Goal: Information Seeking & Learning: Find contact information

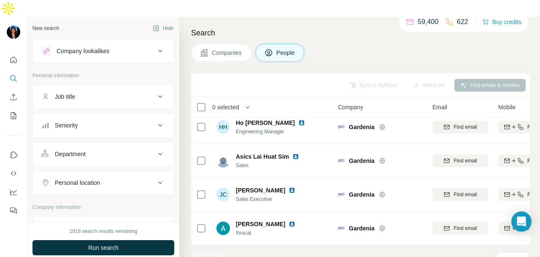
click at [126, 46] on div "Company lookalikes" at bounding box center [98, 51] width 114 height 10
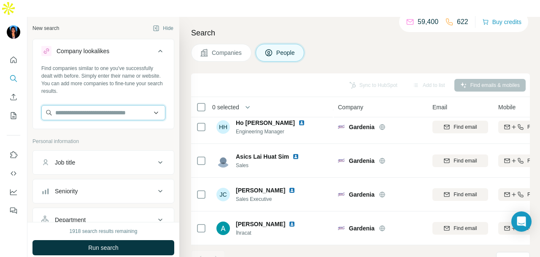
click at [94, 105] on input "text" at bounding box center [103, 112] width 124 height 15
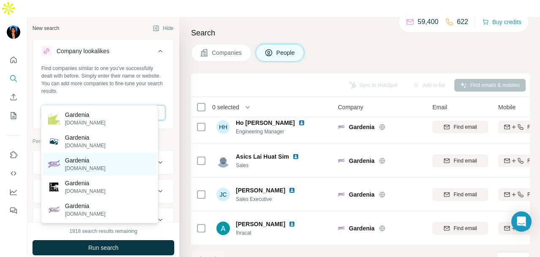
type input "********"
click at [129, 162] on div "Gardenia [DOMAIN_NAME]" at bounding box center [99, 164] width 113 height 23
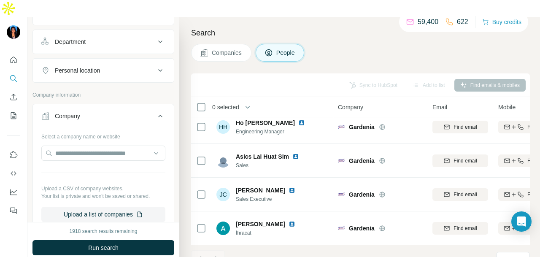
scroll to position [337, 0]
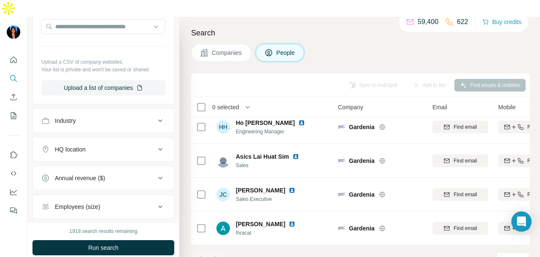
click at [123, 240] on button "Run search" at bounding box center [103, 247] width 142 height 15
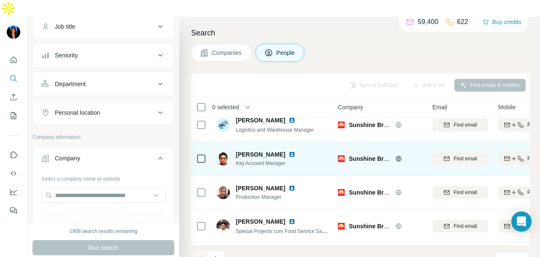
scroll to position [1, 0]
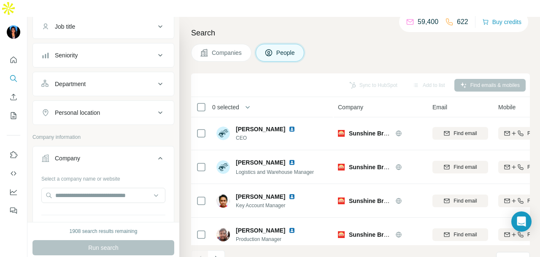
click at [104, 74] on button "Department" at bounding box center [103, 84] width 141 height 20
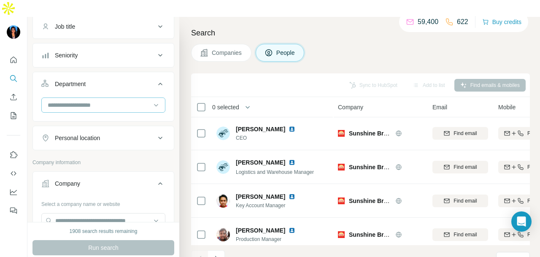
click at [107, 100] on input at bounding box center [99, 104] width 104 height 9
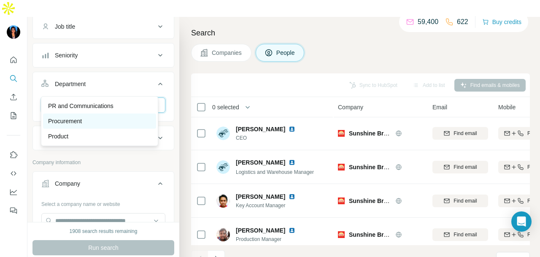
type input "**"
click at [114, 113] on div "Procurement" at bounding box center [99, 120] width 113 height 15
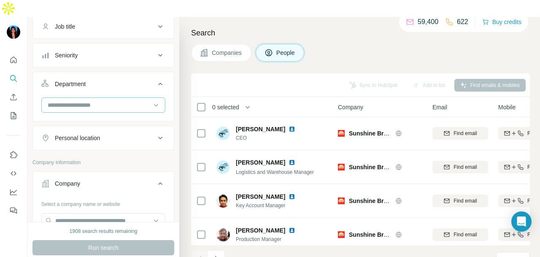
click at [90, 100] on input at bounding box center [99, 104] width 104 height 9
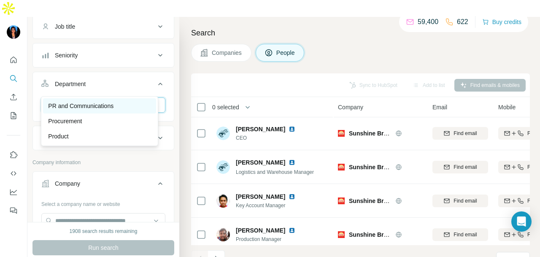
type input "**"
click at [104, 108] on p "PR and Communications" at bounding box center [80, 106] width 65 height 8
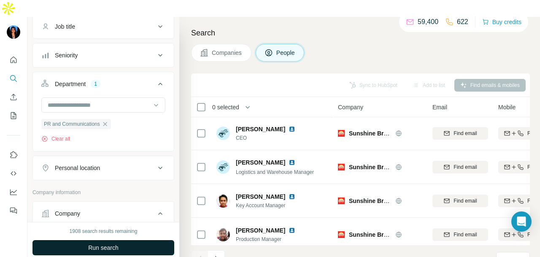
click at [135, 240] on button "Run search" at bounding box center [103, 247] width 142 height 15
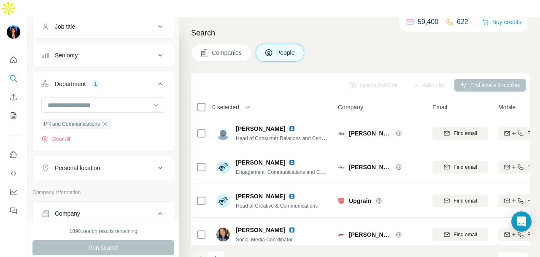
click at [100, 164] on div "Personal location" at bounding box center [77, 168] width 45 height 8
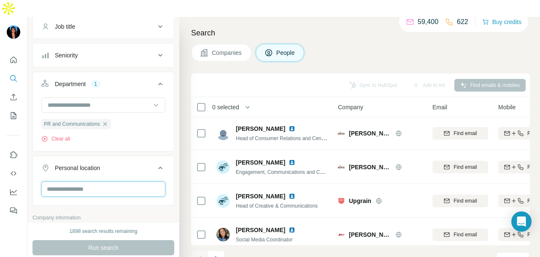
drag, startPoint x: 101, startPoint y: 172, endPoint x: 126, endPoint y: 150, distance: 32.9
click at [101, 181] on input "text" at bounding box center [103, 188] width 124 height 15
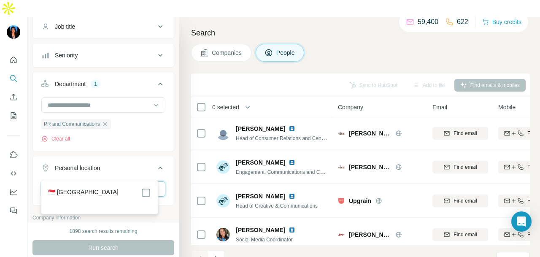
type input "****"
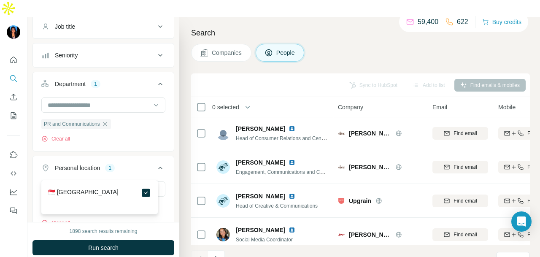
click at [156, 240] on button "Run search" at bounding box center [103, 247] width 142 height 15
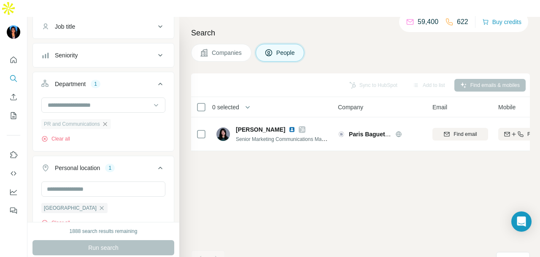
click at [108, 121] on icon "button" at bounding box center [105, 124] width 7 height 7
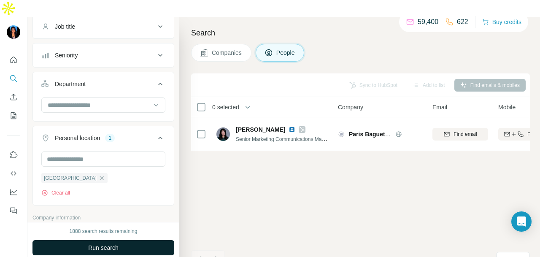
click at [68, 240] on button "Run search" at bounding box center [103, 247] width 142 height 15
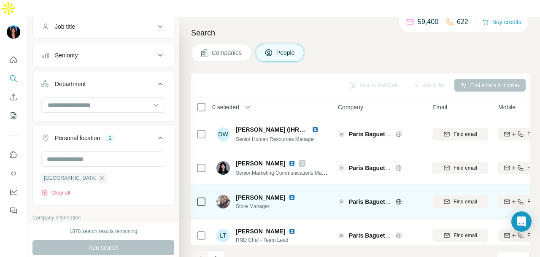
scroll to position [212, 0]
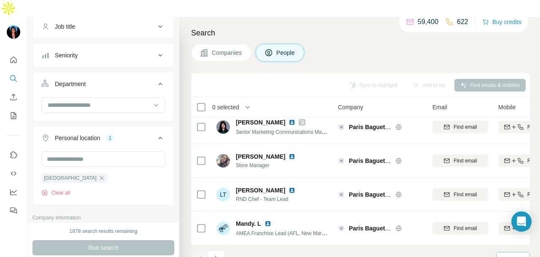
click at [506, 252] on div "10" at bounding box center [511, 259] width 21 height 14
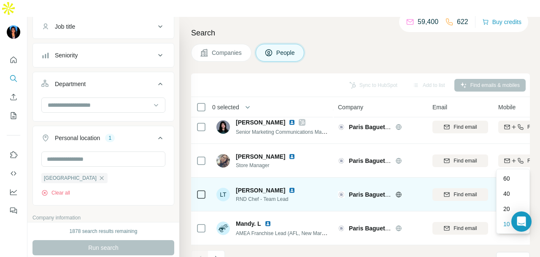
click at [513, 184] on div "60" at bounding box center [513, 178] width 30 height 15
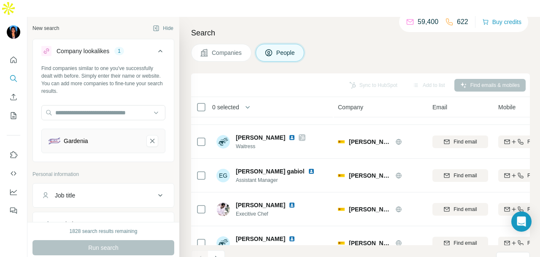
scroll to position [1898, 0]
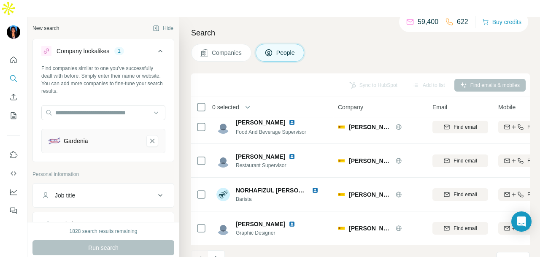
click at [148, 137] on icon "Gardenia-remove-button" at bounding box center [152, 141] width 8 height 8
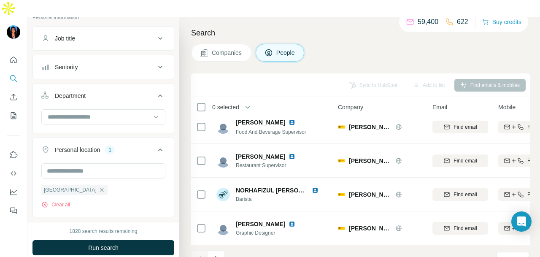
scroll to position [126, 0]
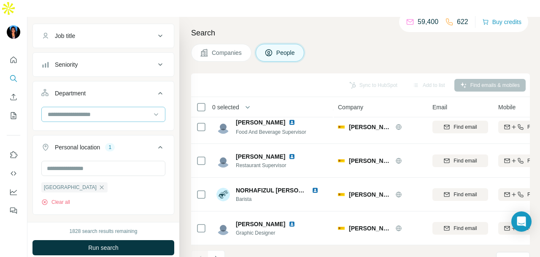
click at [126, 110] on input at bounding box center [99, 114] width 104 height 9
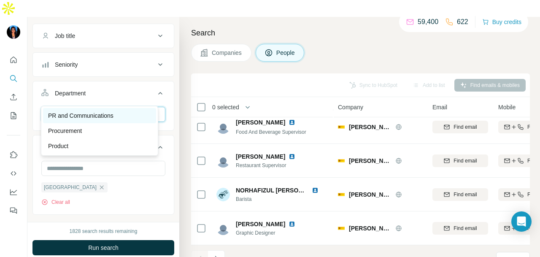
type input "**"
click at [127, 117] on div "PR and Communications" at bounding box center [99, 115] width 103 height 8
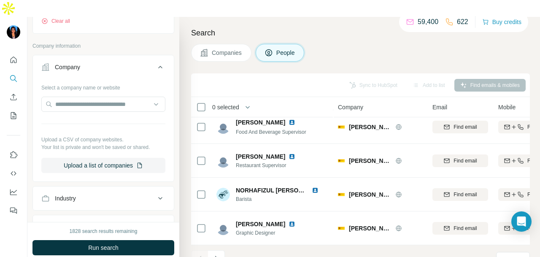
scroll to position [422, 0]
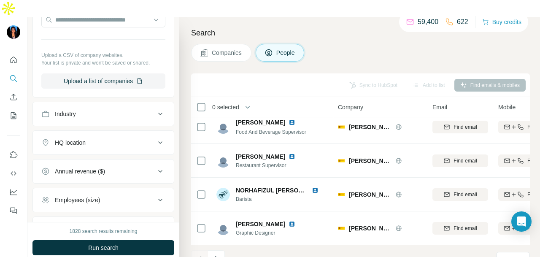
click at [109, 110] on div "Industry" at bounding box center [98, 114] width 114 height 8
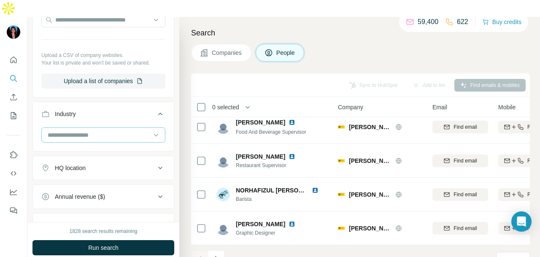
click at [100, 128] on div at bounding box center [99, 135] width 104 height 14
type input "*"
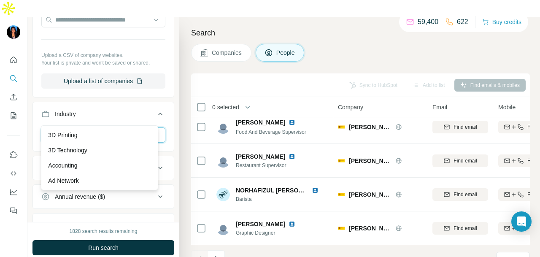
scroll to position [84, 0]
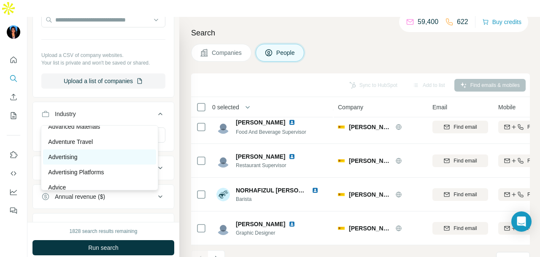
click at [108, 156] on div "Advertising" at bounding box center [99, 157] width 103 height 8
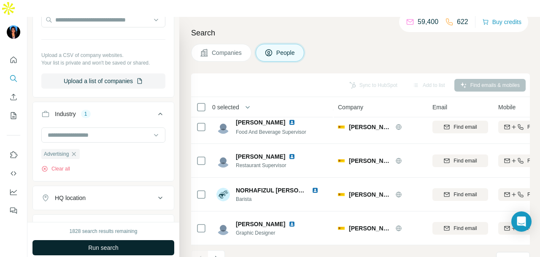
click at [130, 240] on button "Run search" at bounding box center [103, 247] width 142 height 15
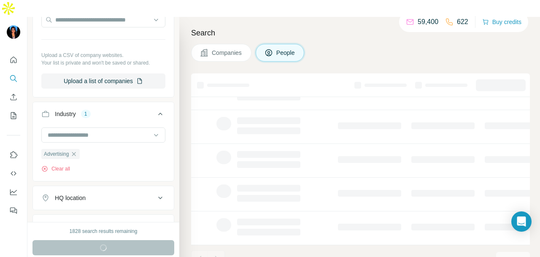
scroll to position [212, 0]
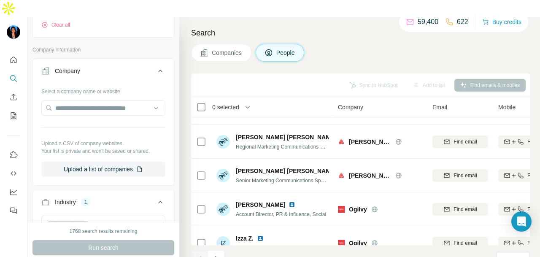
scroll to position [460, 0]
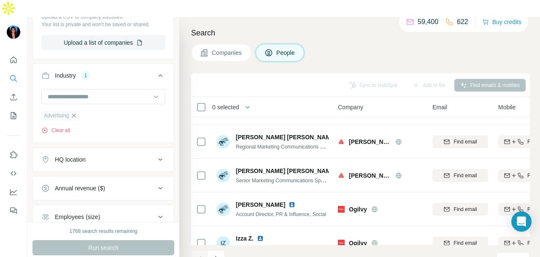
click at [75, 112] on icon "button" at bounding box center [73, 115] width 7 height 7
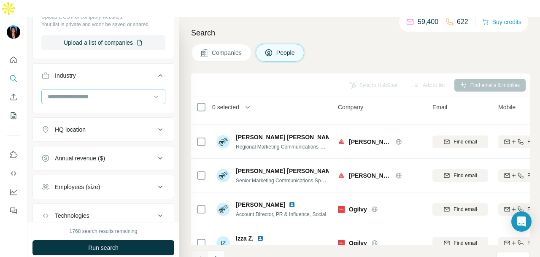
click at [139, 92] on input at bounding box center [99, 96] width 104 height 9
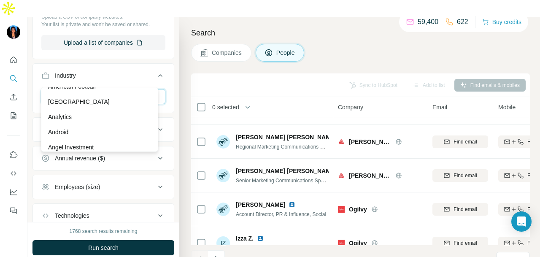
scroll to position [169, 0]
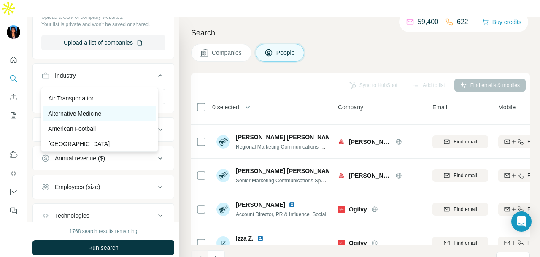
click at [101, 113] on p "Alternative Medicine" at bounding box center [74, 113] width 53 height 8
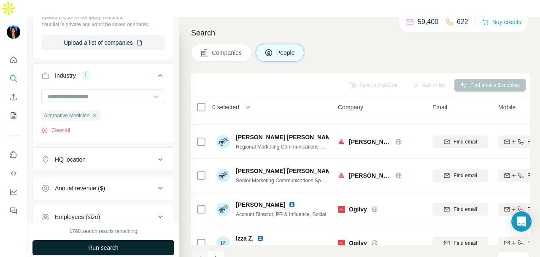
click at [123, 240] on button "Run search" at bounding box center [103, 247] width 142 height 15
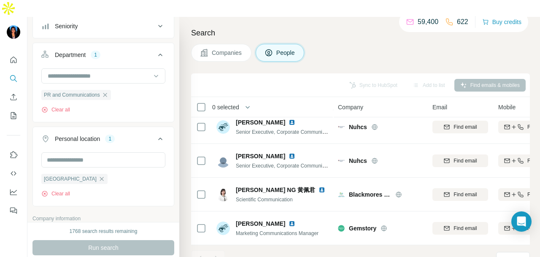
scroll to position [81, 0]
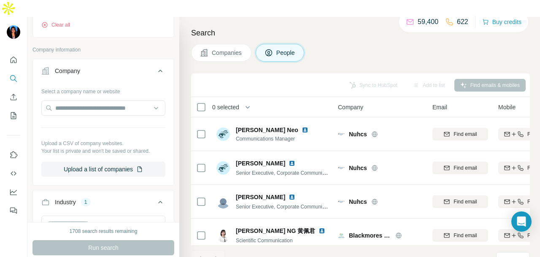
scroll to position [502, 0]
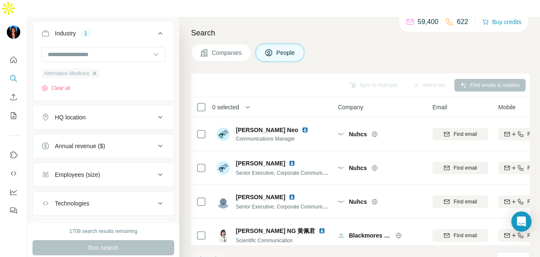
click at [97, 71] on icon "button" at bounding box center [95, 73] width 4 height 4
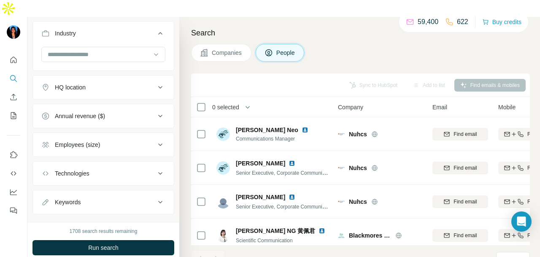
drag, startPoint x: 123, startPoint y: 35, endPoint x: 101, endPoint y: 118, distance: 85.4
click at [123, 50] on input at bounding box center [99, 54] width 104 height 9
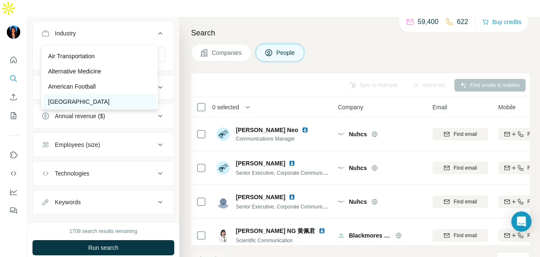
drag, startPoint x: 121, startPoint y: 98, endPoint x: 148, endPoint y: 233, distance: 138.1
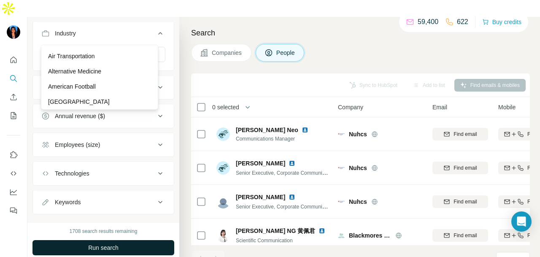
click at [121, 96] on div "[GEOGRAPHIC_DATA]" at bounding box center [99, 101] width 113 height 15
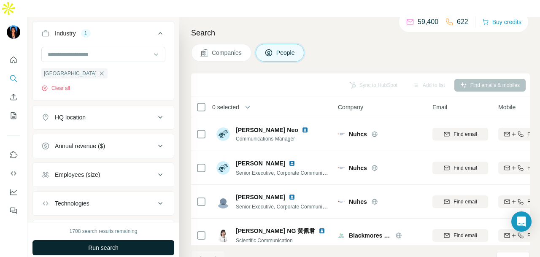
click at [148, 240] on button "Run search" at bounding box center [103, 247] width 142 height 15
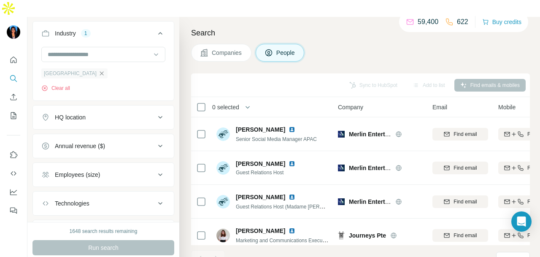
click at [105, 70] on icon "button" at bounding box center [101, 73] width 7 height 7
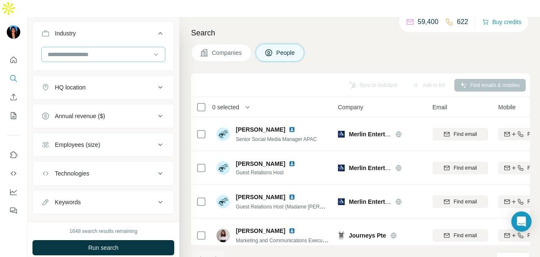
click at [125, 50] on input at bounding box center [99, 54] width 104 height 9
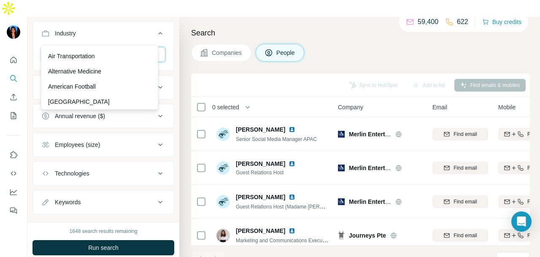
scroll to position [422, 0]
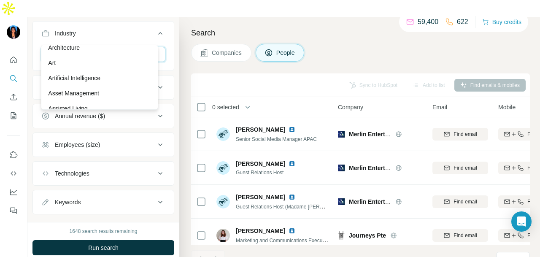
scroll to position [422, 0]
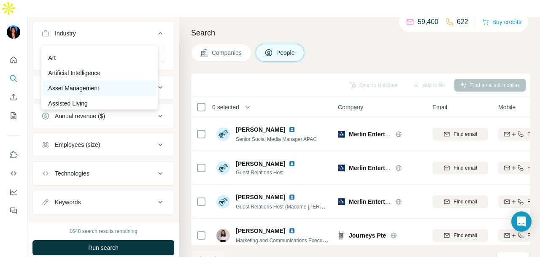
click at [121, 92] on div "Asset Management" at bounding box center [99, 88] width 103 height 8
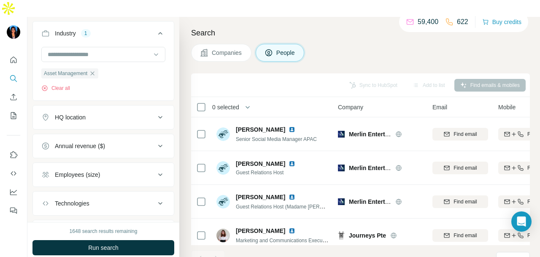
drag, startPoint x: 113, startPoint y: 233, endPoint x: 167, endPoint y: 149, distance: 100.1
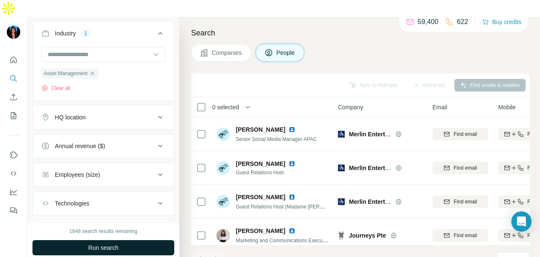
click at [92, 243] on span "Run search" at bounding box center [103, 247] width 30 height 8
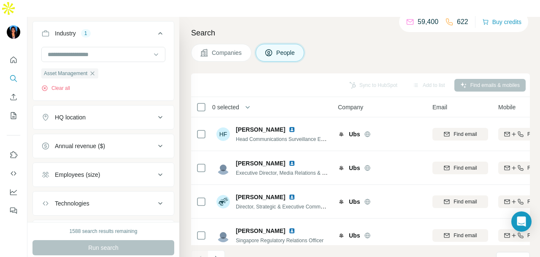
click at [122, 240] on div "Run search" at bounding box center [103, 247] width 142 height 15
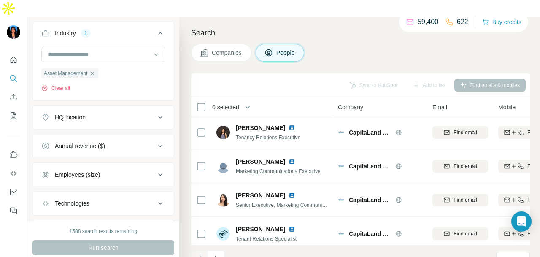
scroll to position [1898, 0]
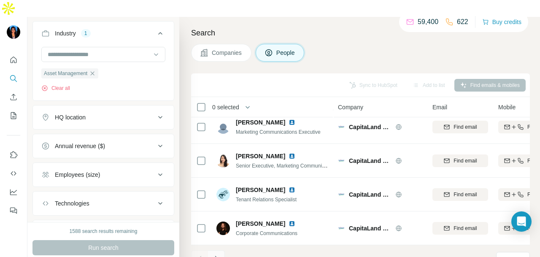
click at [217, 254] on icon "Navigate to next page" at bounding box center [216, 258] width 8 height 8
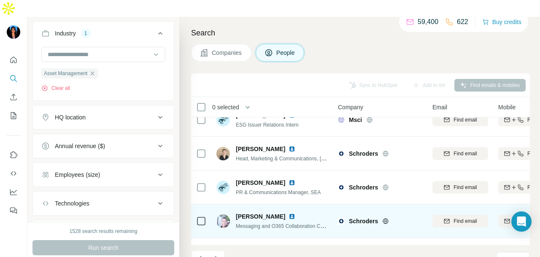
scroll to position [1814, 0]
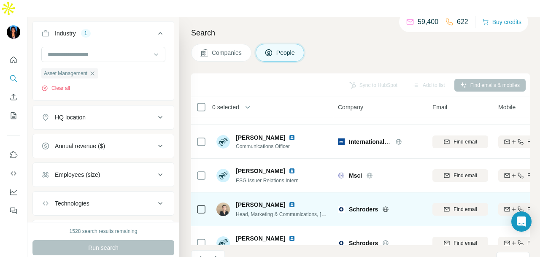
click at [288, 201] on img at bounding box center [291, 204] width 7 height 7
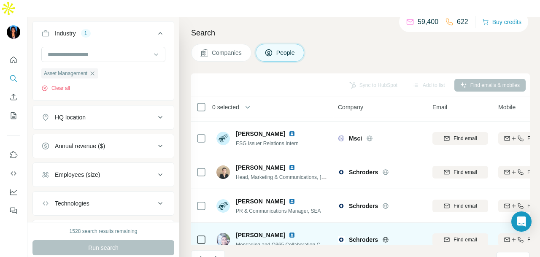
scroll to position [1898, 0]
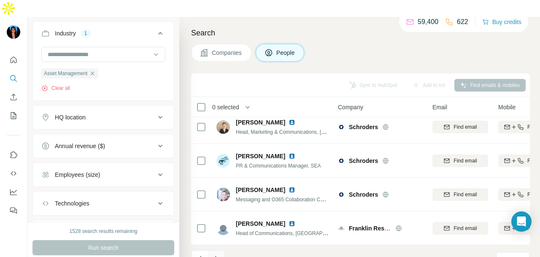
click at [218, 254] on icon "Navigate to next page" at bounding box center [216, 258] width 8 height 8
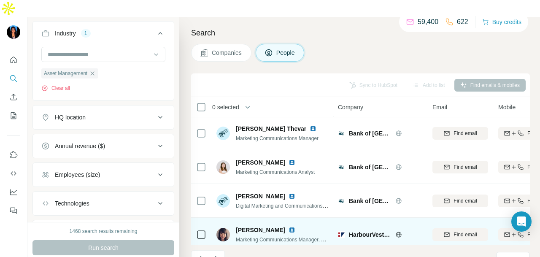
scroll to position [1772, 0]
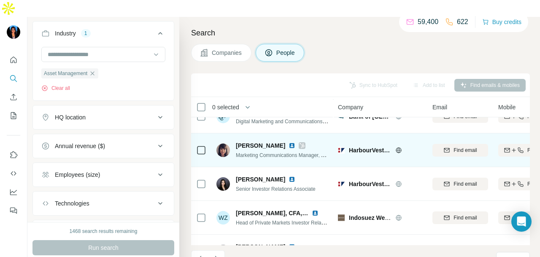
click at [288, 142] on img at bounding box center [291, 145] width 7 height 7
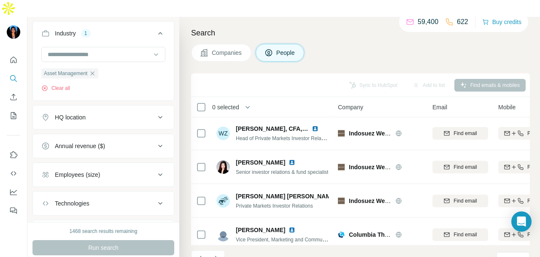
scroll to position [1898, 0]
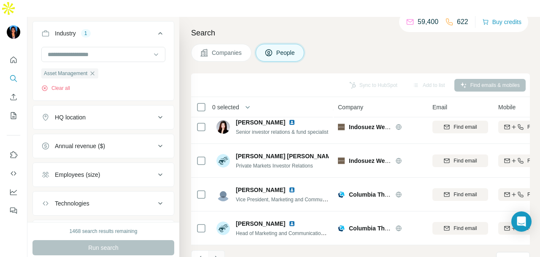
click at [218, 254] on icon "Navigate to next page" at bounding box center [216, 258] width 8 height 8
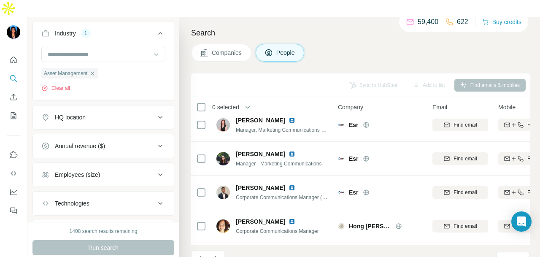
scroll to position [1814, 0]
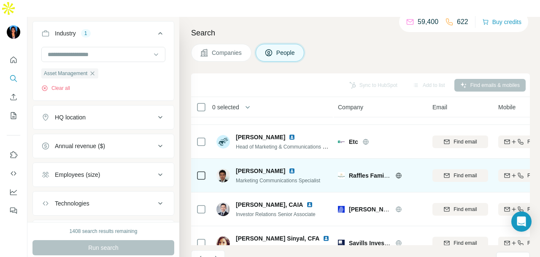
click at [288, 167] on img at bounding box center [291, 170] width 7 height 7
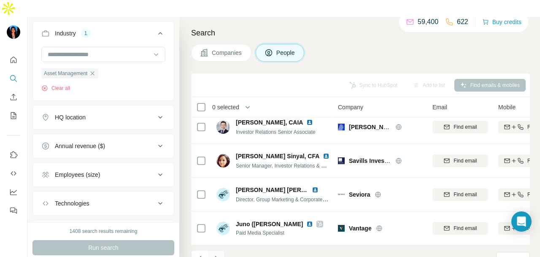
click at [213, 254] on icon "Navigate to next page" at bounding box center [216, 258] width 8 height 8
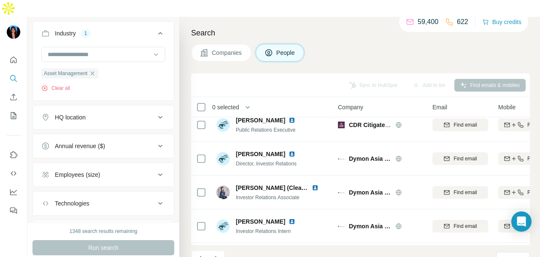
scroll to position [507, 0]
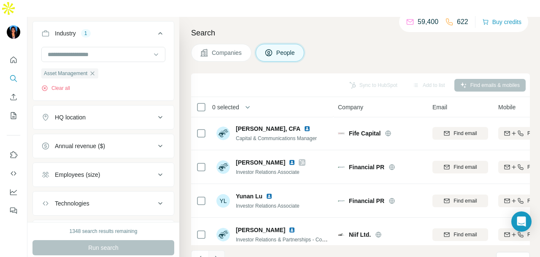
click at [213, 254] on icon "Navigate to next page" at bounding box center [216, 258] width 8 height 8
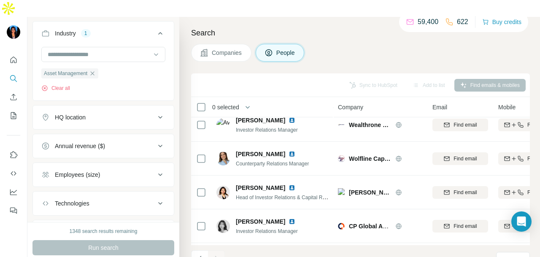
scroll to position [448, 0]
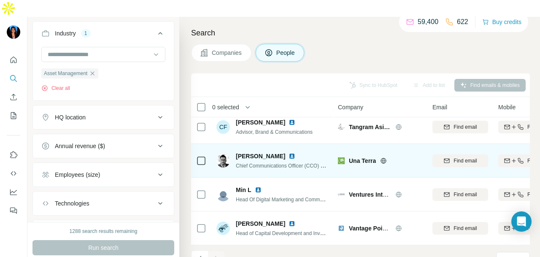
click at [288, 153] on img at bounding box center [291, 156] width 7 height 7
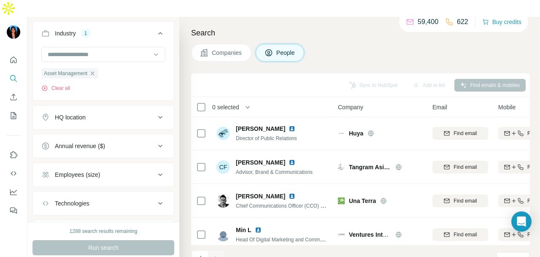
scroll to position [363, 0]
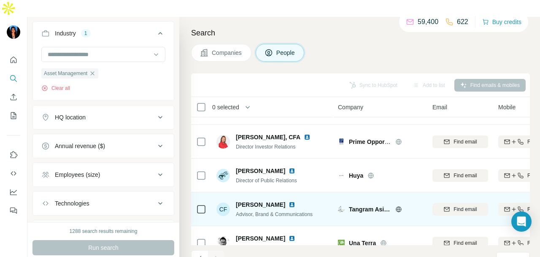
click at [288, 201] on img at bounding box center [291, 204] width 7 height 7
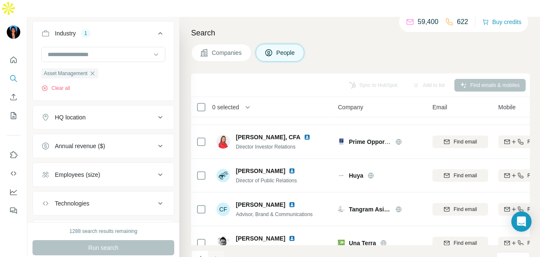
scroll to position [448, 0]
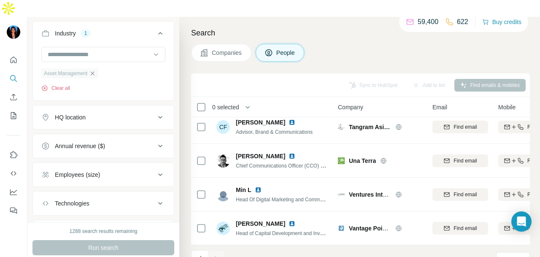
click at [91, 70] on icon "button" at bounding box center [92, 73] width 7 height 7
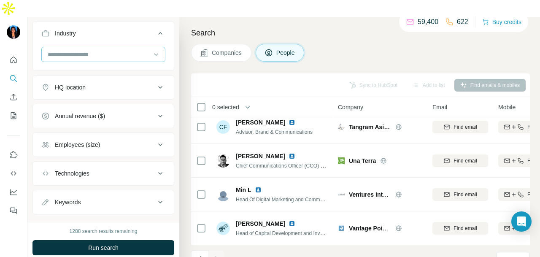
click at [115, 47] on div at bounding box center [99, 54] width 104 height 14
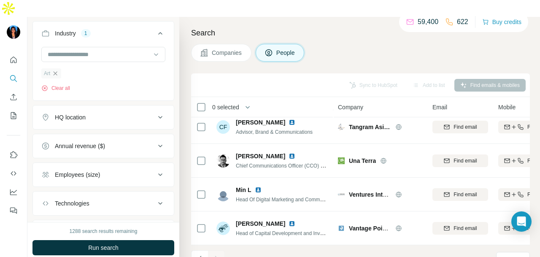
click at [56, 70] on icon "button" at bounding box center [55, 73] width 7 height 7
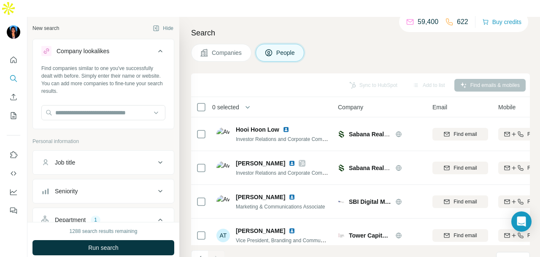
scroll to position [422, 0]
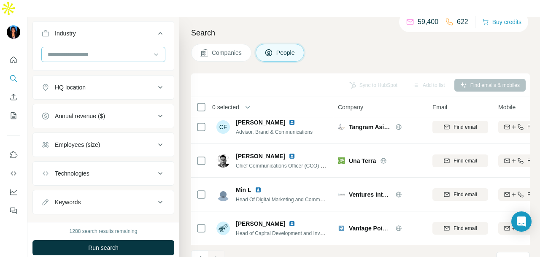
click at [107, 47] on div at bounding box center [99, 54] width 104 height 14
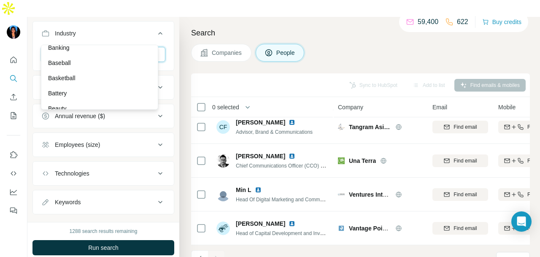
scroll to position [717, 0]
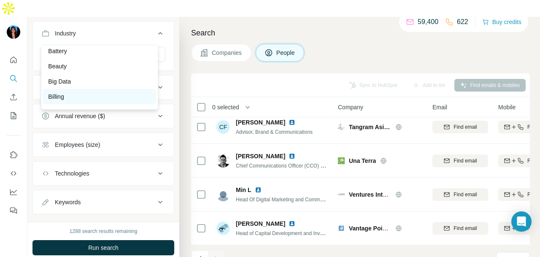
click at [114, 101] on div "Billing" at bounding box center [99, 96] width 103 height 8
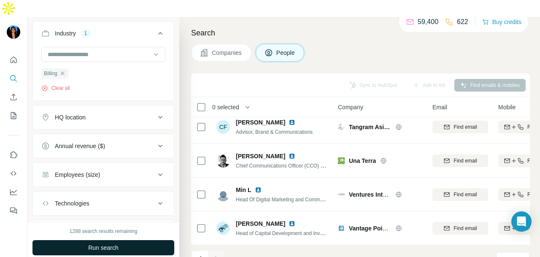
click at [108, 243] on span "Run search" at bounding box center [103, 247] width 30 height 8
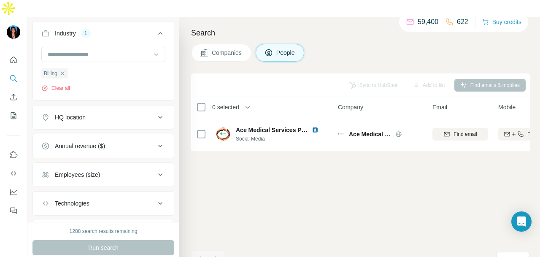
scroll to position [0, 0]
click at [114, 50] on input at bounding box center [99, 54] width 104 height 9
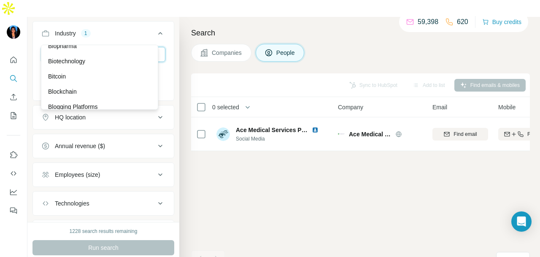
scroll to position [885, 0]
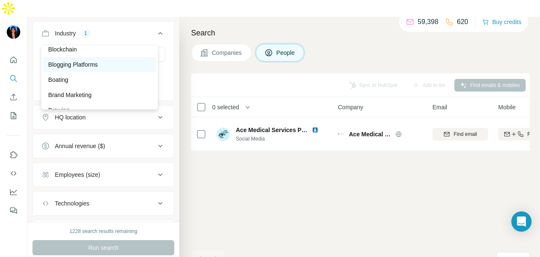
click at [108, 69] on div "Blogging Platforms" at bounding box center [99, 64] width 103 height 8
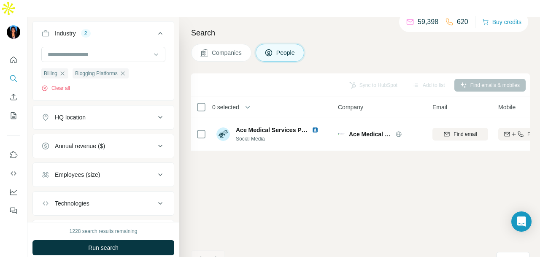
click at [132, 240] on button "Run search" at bounding box center [103, 247] width 142 height 15
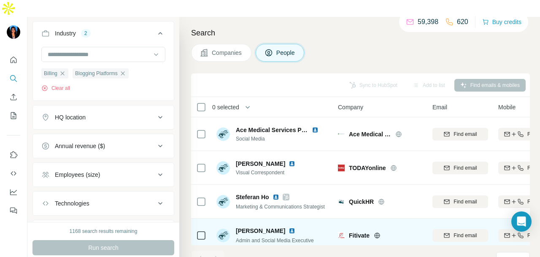
scroll to position [43, 0]
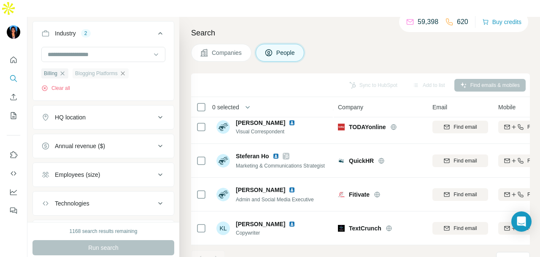
click at [124, 71] on icon "button" at bounding box center [123, 73] width 4 height 4
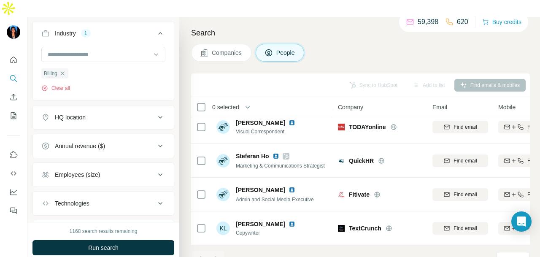
click at [62, 71] on icon "button" at bounding box center [63, 73] width 4 height 4
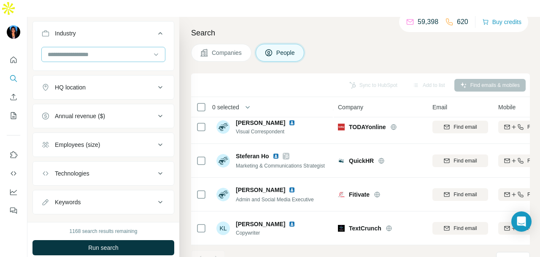
click at [115, 47] on div at bounding box center [99, 54] width 104 height 14
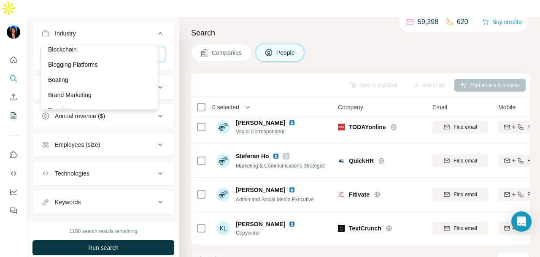
scroll to position [1012, 0]
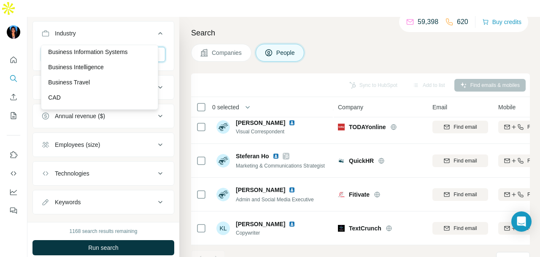
scroll to position [1012, 0]
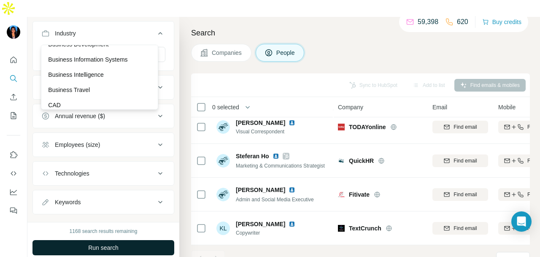
click at [109, 93] on div "Business Travel" at bounding box center [99, 89] width 113 height 15
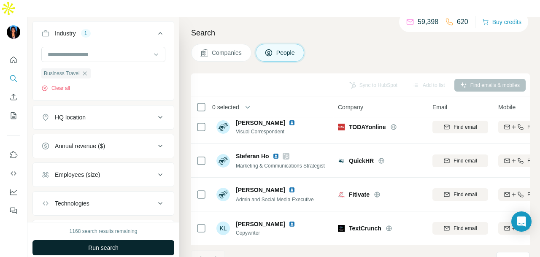
click at [135, 240] on button "Run search" at bounding box center [103, 247] width 142 height 15
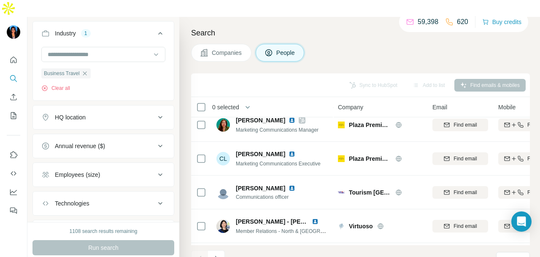
scroll to position [1603, 0]
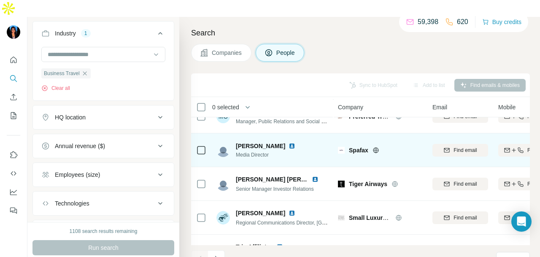
click at [289, 143] on img at bounding box center [291, 146] width 7 height 7
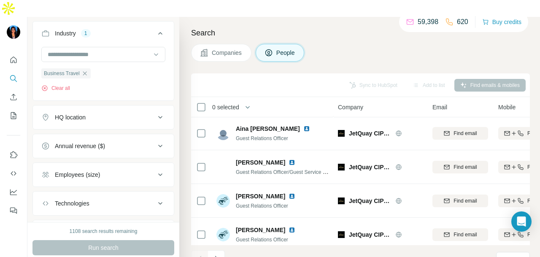
scroll to position [1898, 0]
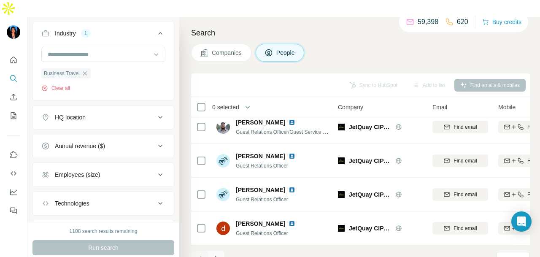
click at [214, 254] on icon "Navigate to next page" at bounding box center [216, 258] width 8 height 8
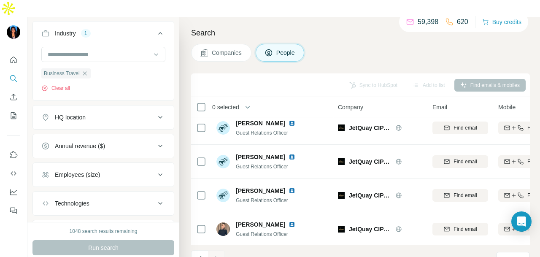
scroll to position [0, 0]
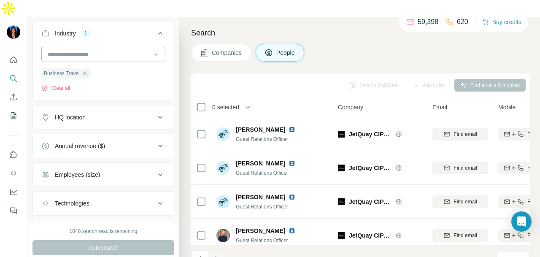
click at [86, 70] on icon "button" at bounding box center [84, 73] width 7 height 7
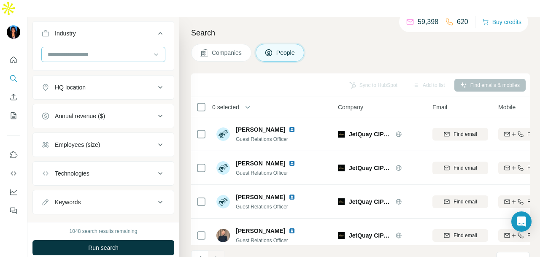
click at [101, 50] on input at bounding box center [99, 54] width 104 height 9
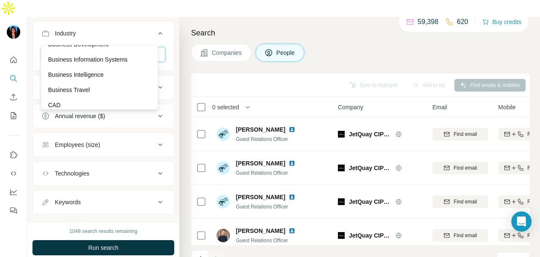
scroll to position [1096, 0]
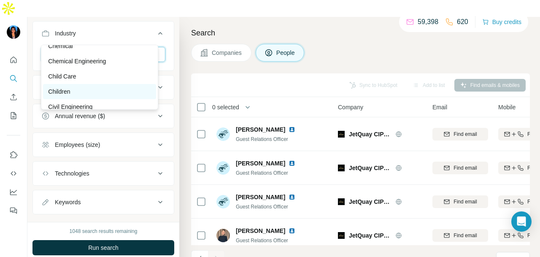
scroll to position [1265, 0]
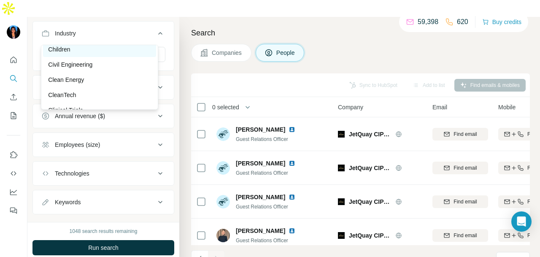
click at [108, 54] on div "Children" at bounding box center [99, 49] width 103 height 8
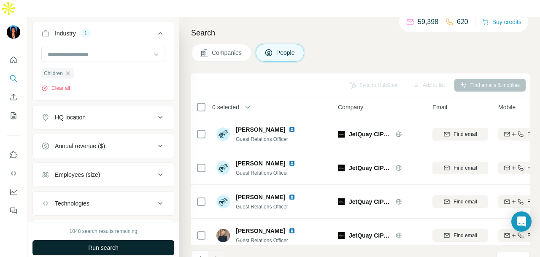
click at [136, 240] on button "Run search" at bounding box center [103, 247] width 142 height 15
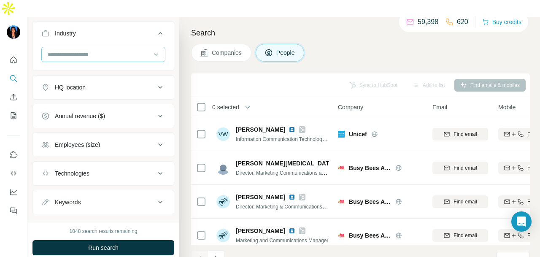
scroll to position [928, 0]
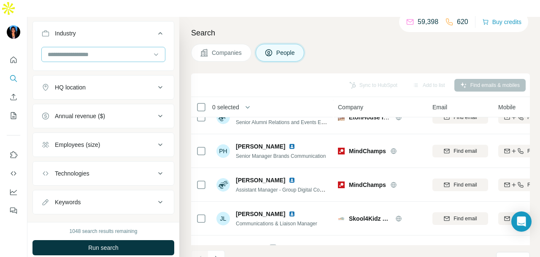
click at [100, 47] on div at bounding box center [99, 54] width 104 height 14
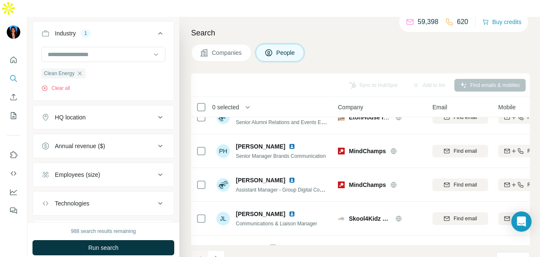
click at [114, 243] on span "Run search" at bounding box center [103, 247] width 30 height 8
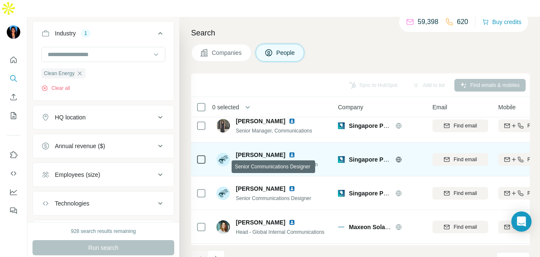
scroll to position [1265, 0]
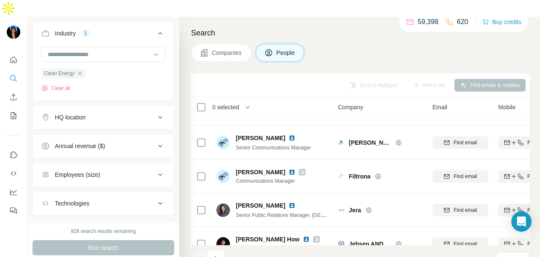
scroll to position [1898, 0]
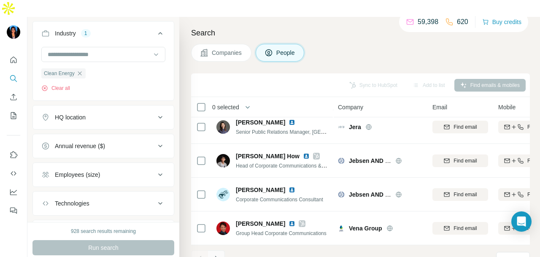
click at [215, 254] on icon "Navigate to next page" at bounding box center [216, 258] width 8 height 8
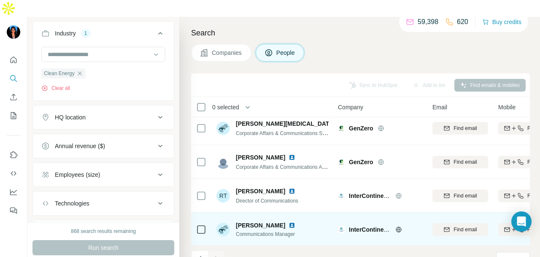
scroll to position [1325, 0]
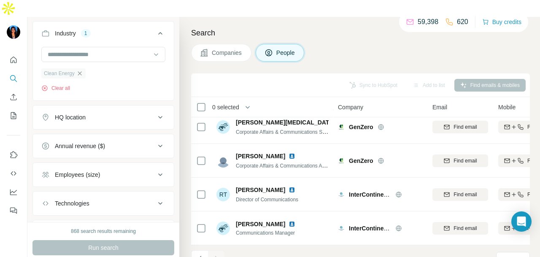
click at [80, 70] on icon "button" at bounding box center [79, 73] width 7 height 7
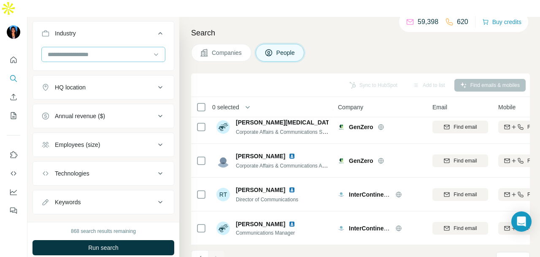
click at [105, 50] on input at bounding box center [99, 54] width 104 height 9
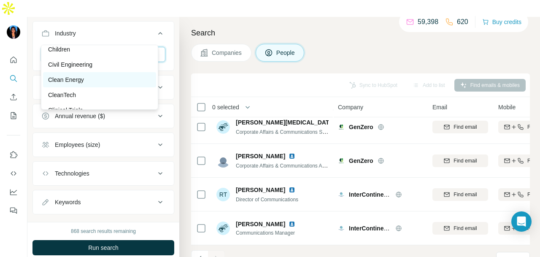
scroll to position [1307, 0]
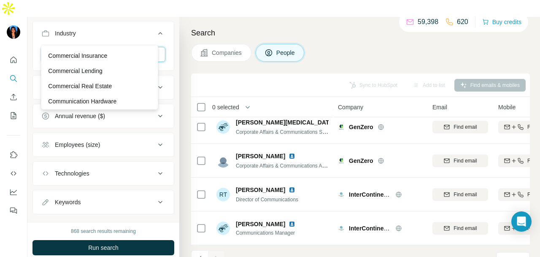
scroll to position [1518, 0]
click at [143, 43] on div "Commercial" at bounding box center [99, 39] width 103 height 8
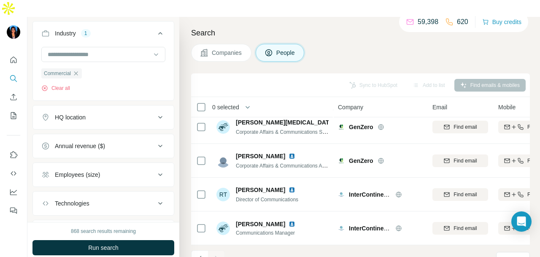
scroll to position [544, 0]
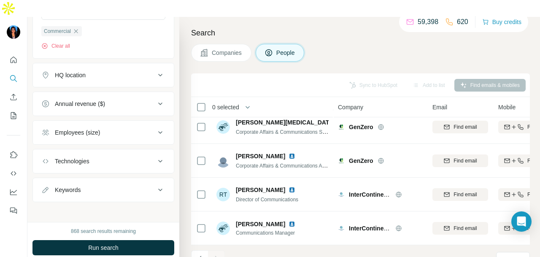
click at [112, 243] on span "Run search" at bounding box center [103, 247] width 30 height 8
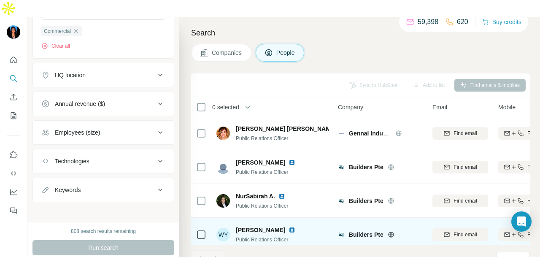
scroll to position [659, 0]
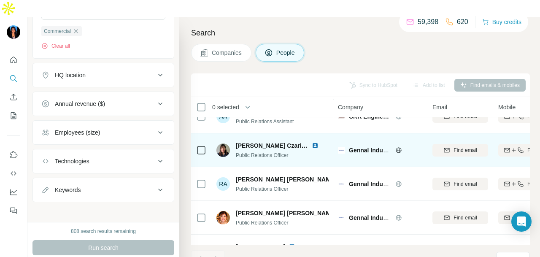
click at [312, 142] on img at bounding box center [315, 145] width 7 height 7
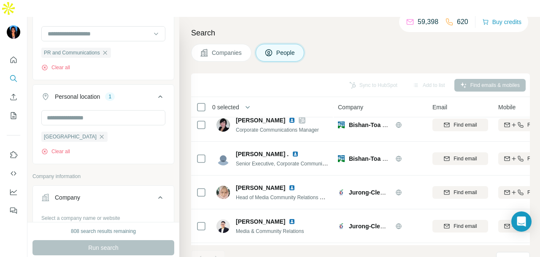
scroll to position [321, 0]
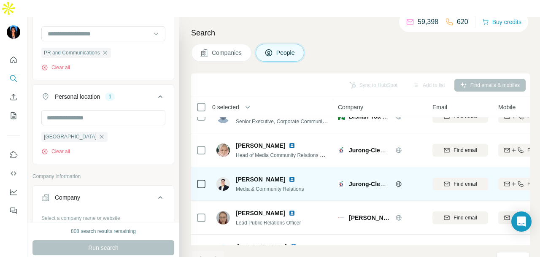
click at [288, 176] on img at bounding box center [291, 179] width 7 height 7
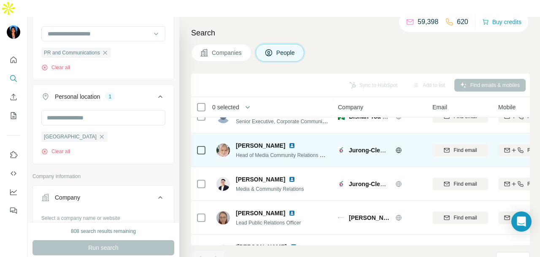
click at [288, 142] on img at bounding box center [291, 145] width 7 height 7
